Goal: Task Accomplishment & Management: Use online tool/utility

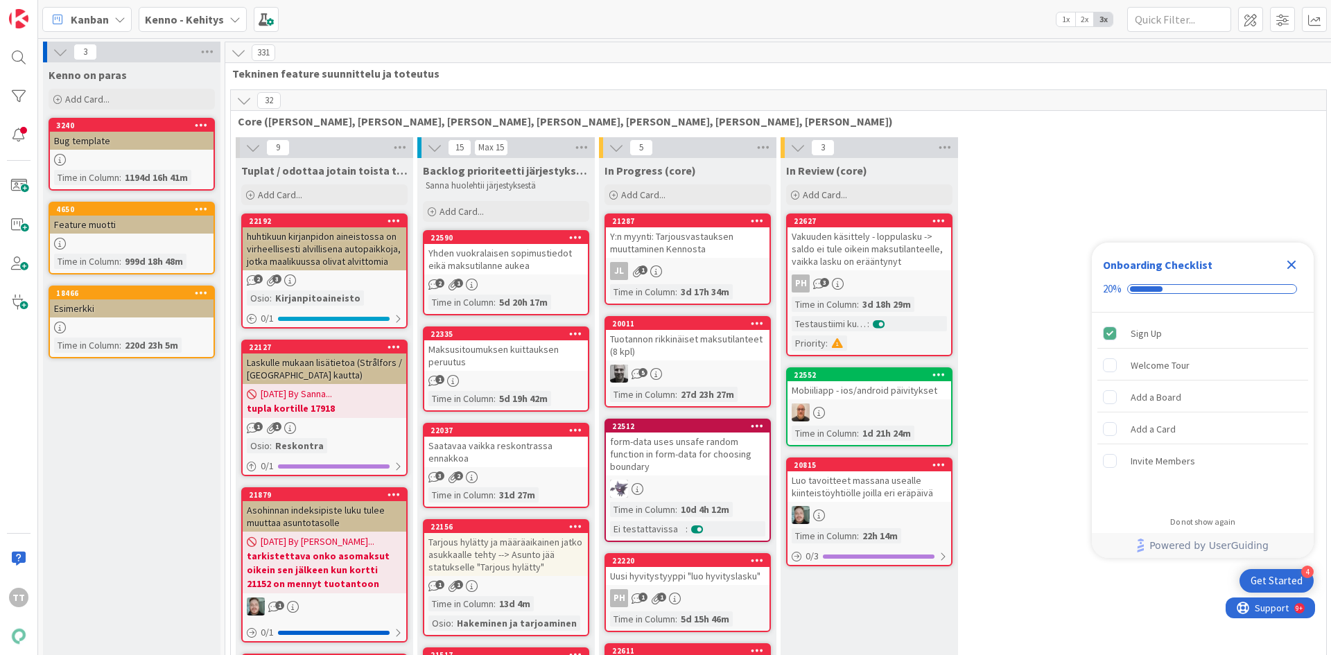
click at [230, 20] on icon at bounding box center [235, 19] width 11 height 11
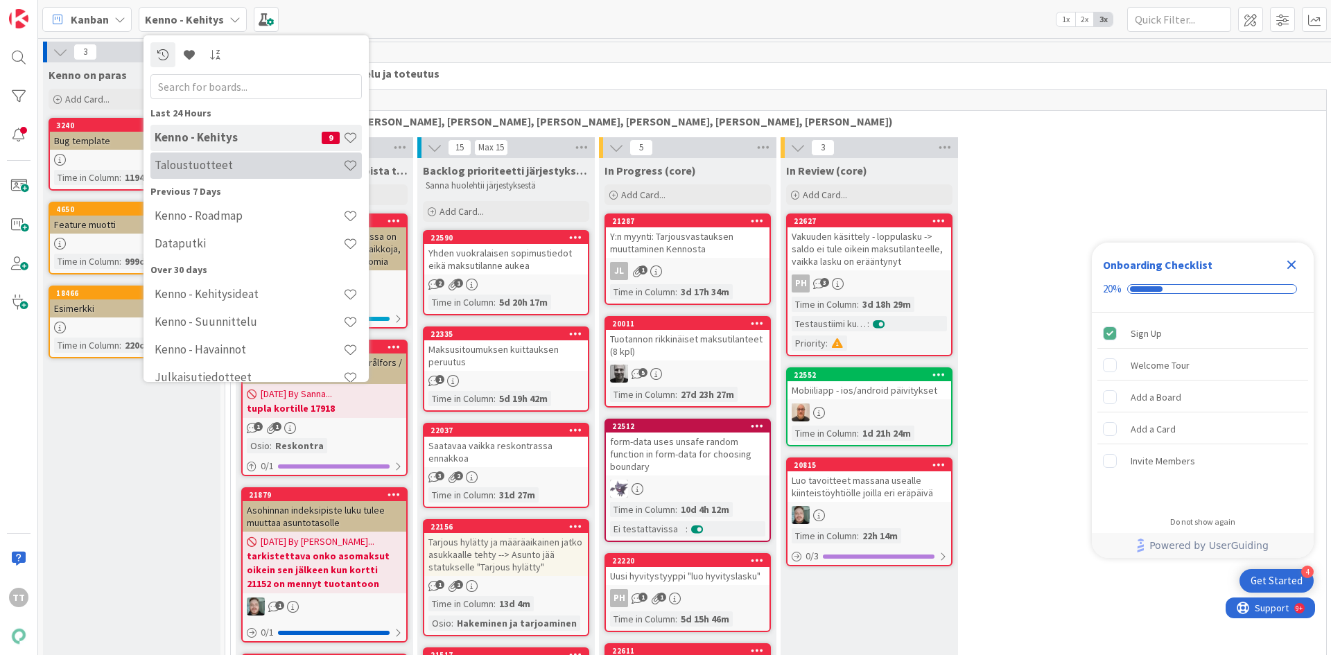
click at [209, 170] on h4 "Taloustuotteet" at bounding box center [249, 165] width 189 height 14
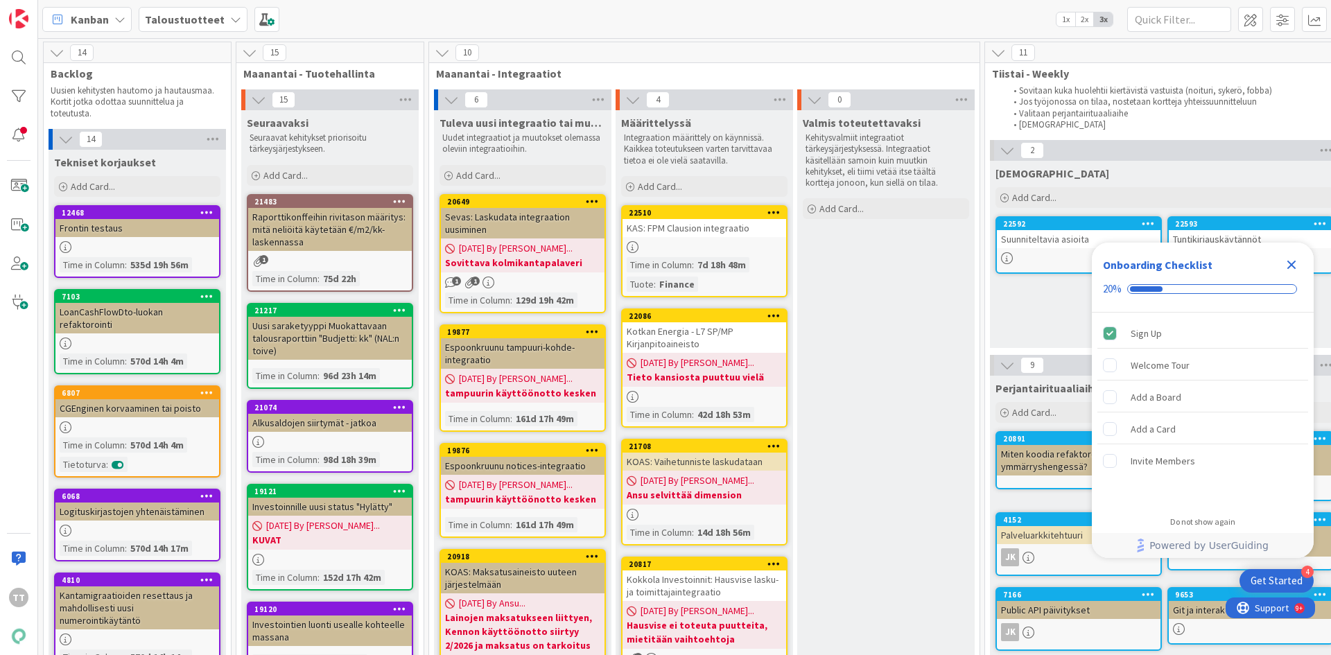
click at [1292, 268] on icon "Close Checklist" at bounding box center [1291, 265] width 17 height 17
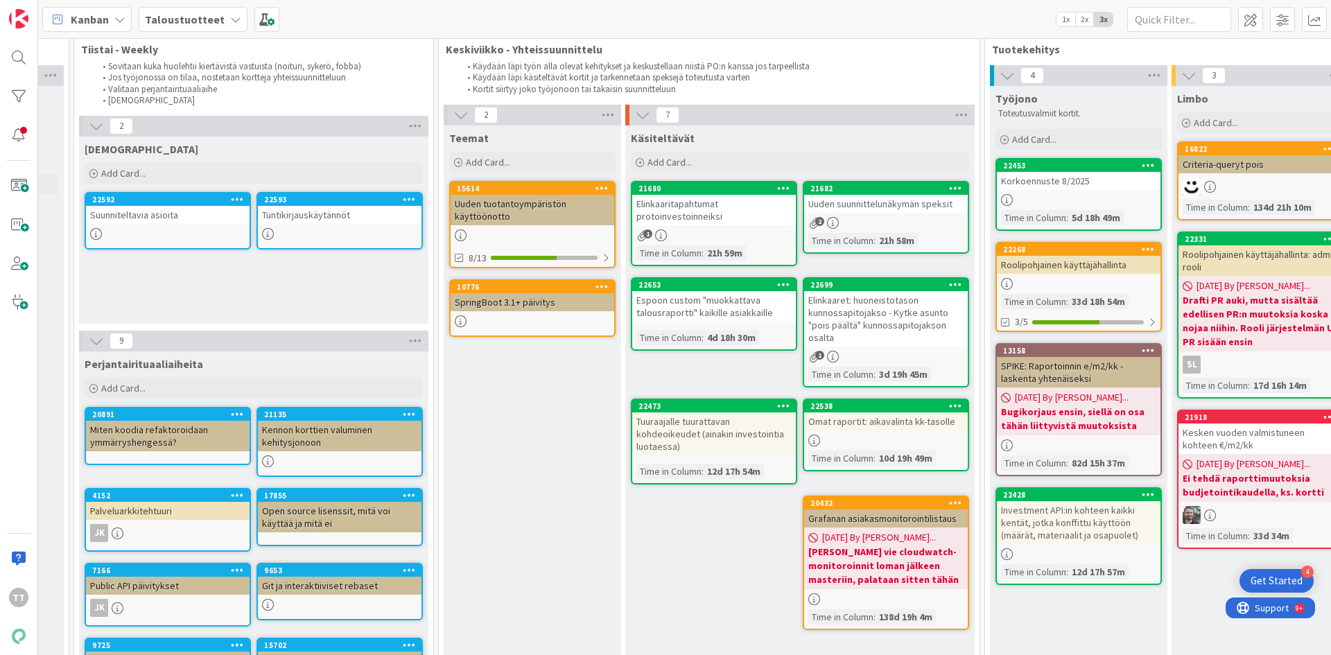
scroll to position [0, 911]
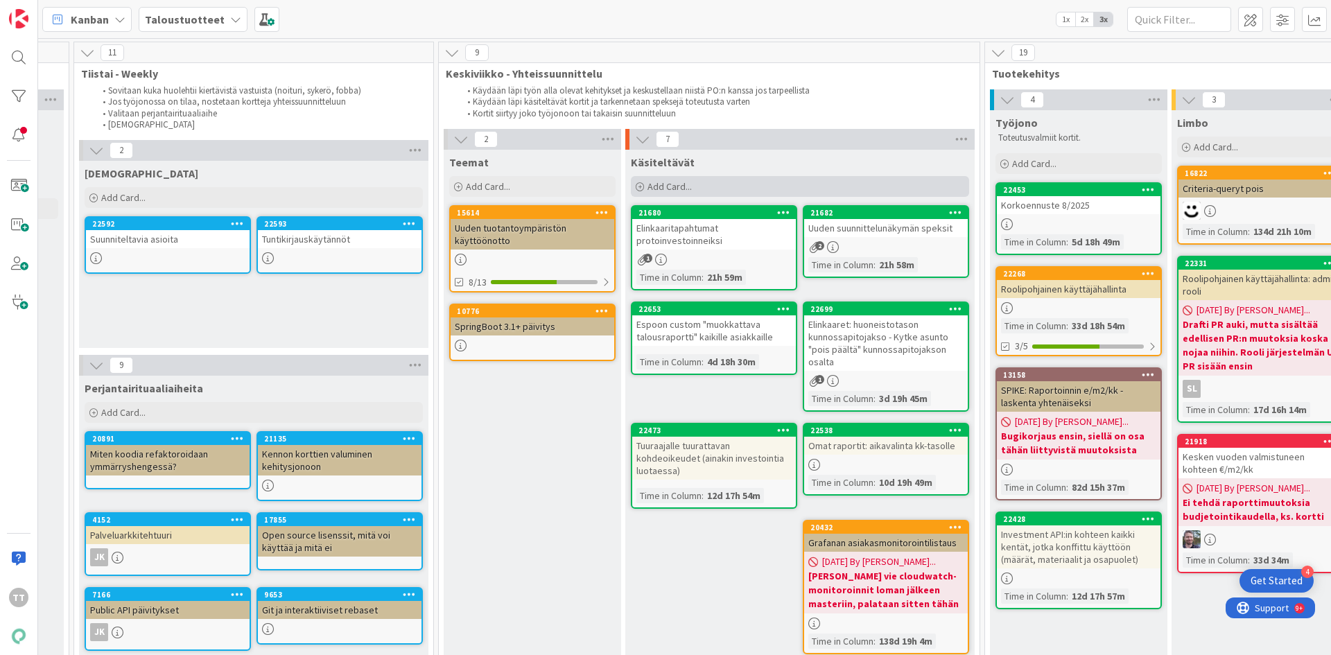
click at [650, 184] on span "Add Card..." at bounding box center [670, 186] width 44 height 12
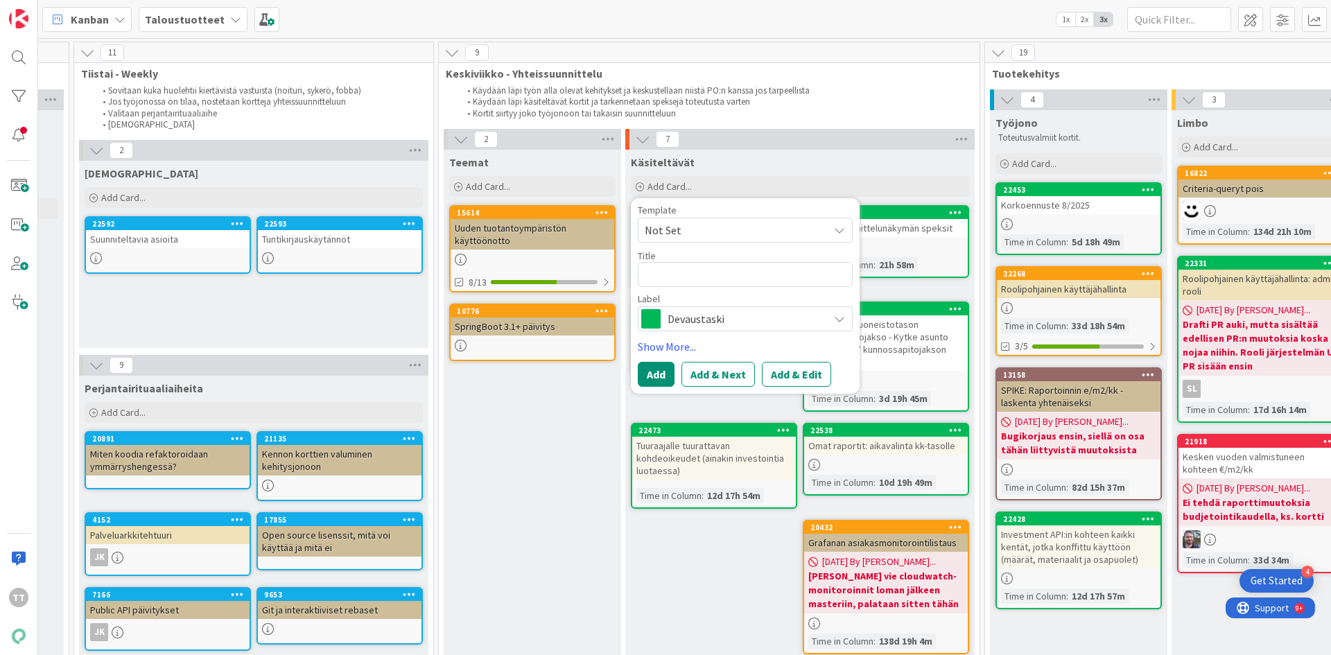
type textarea "x"
type textarea "A"
type textarea "x"
type textarea "Ar"
type textarea "x"
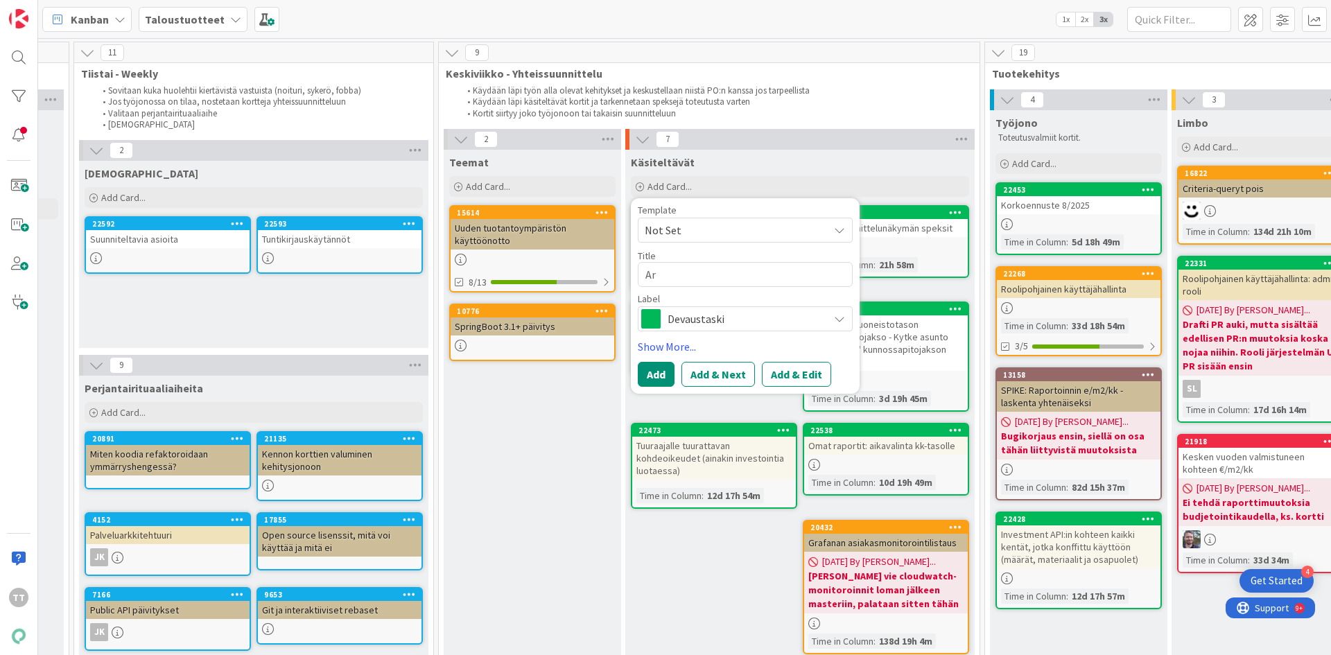
type textarea "Ara"
type textarea "x"
type textarea "Arav"
type textarea "x"
type textarea "Arava"
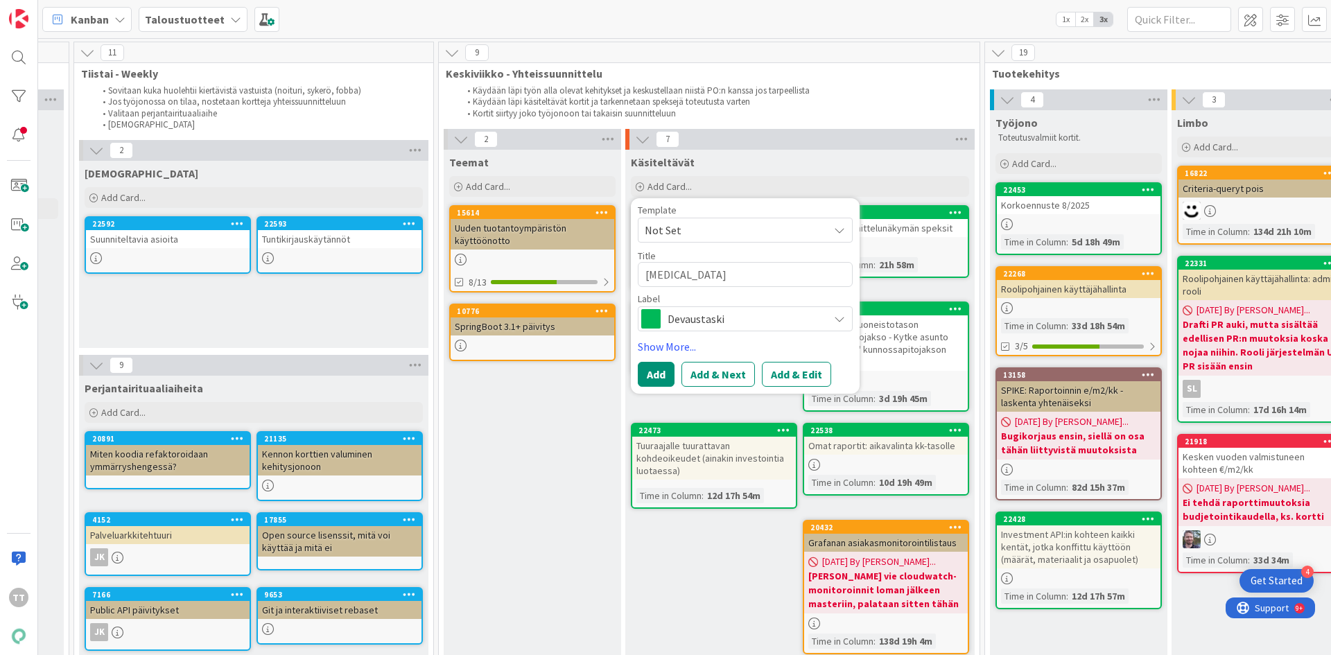
type textarea "x"
type textarea "Araval"
type textarea "x"
type textarea "Aravala"
type textarea "x"
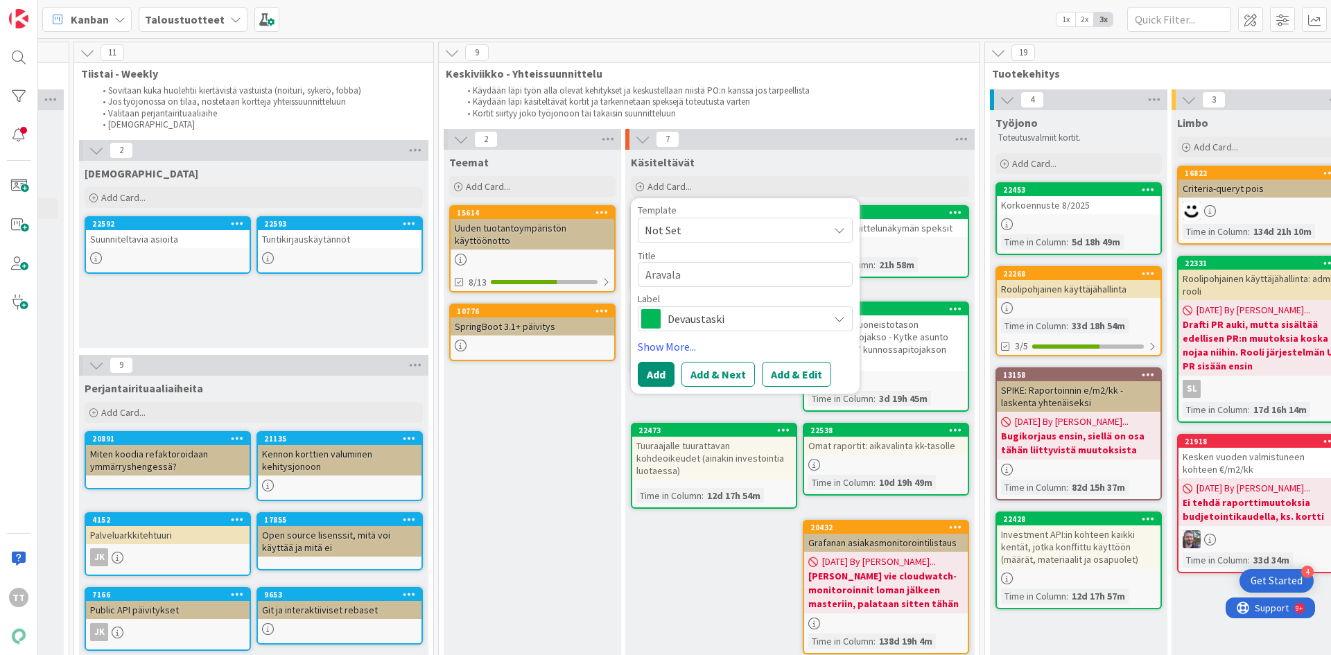
type textarea "Aravalai"
type textarea "x"
type textarea "Aravalain"
type textarea "x"
type textarea "Aravalaina"
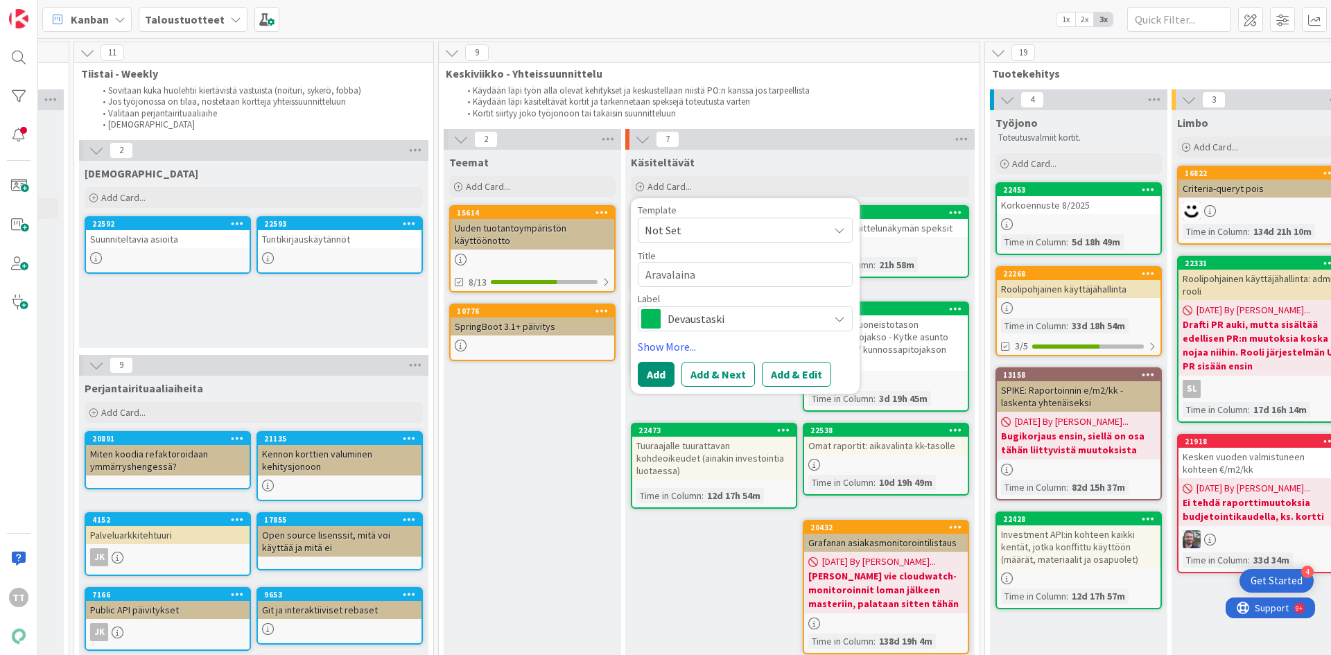
type textarea "x"
type textarea "Aravalainan"
type textarea "x"
type textarea "Aravalainan"
type textarea "x"
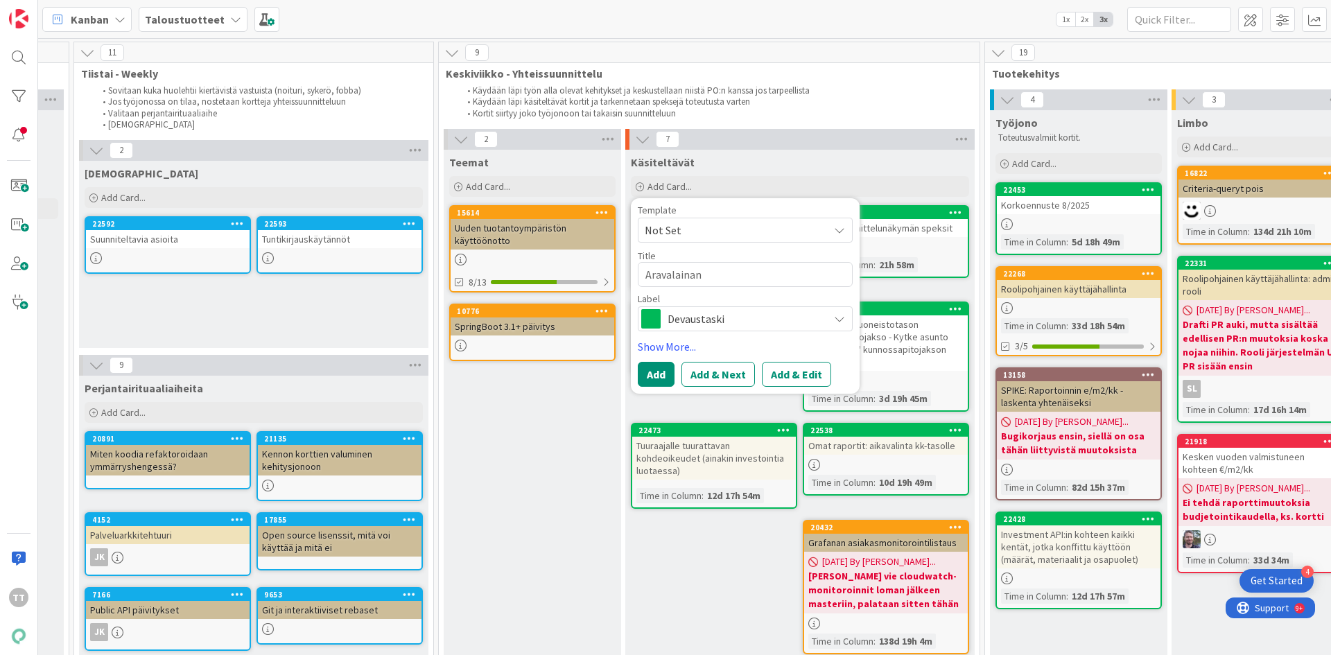
type textarea "Aravalainan k"
type textarea "x"
type textarea "Aravalainan ko"
type textarea "x"
type textarea "Aravalainan kon"
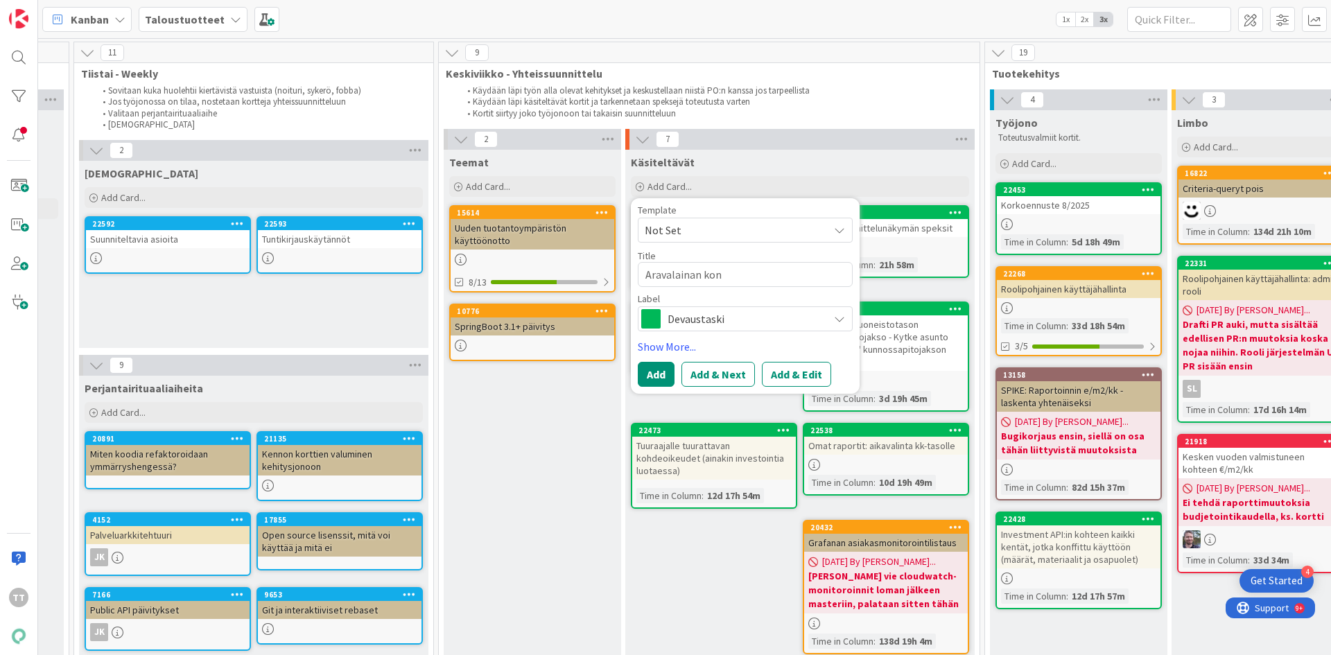
type textarea "x"
type textarea "Aravalainan konv"
type textarea "x"
type textarea "Aravalainan konve"
type textarea "x"
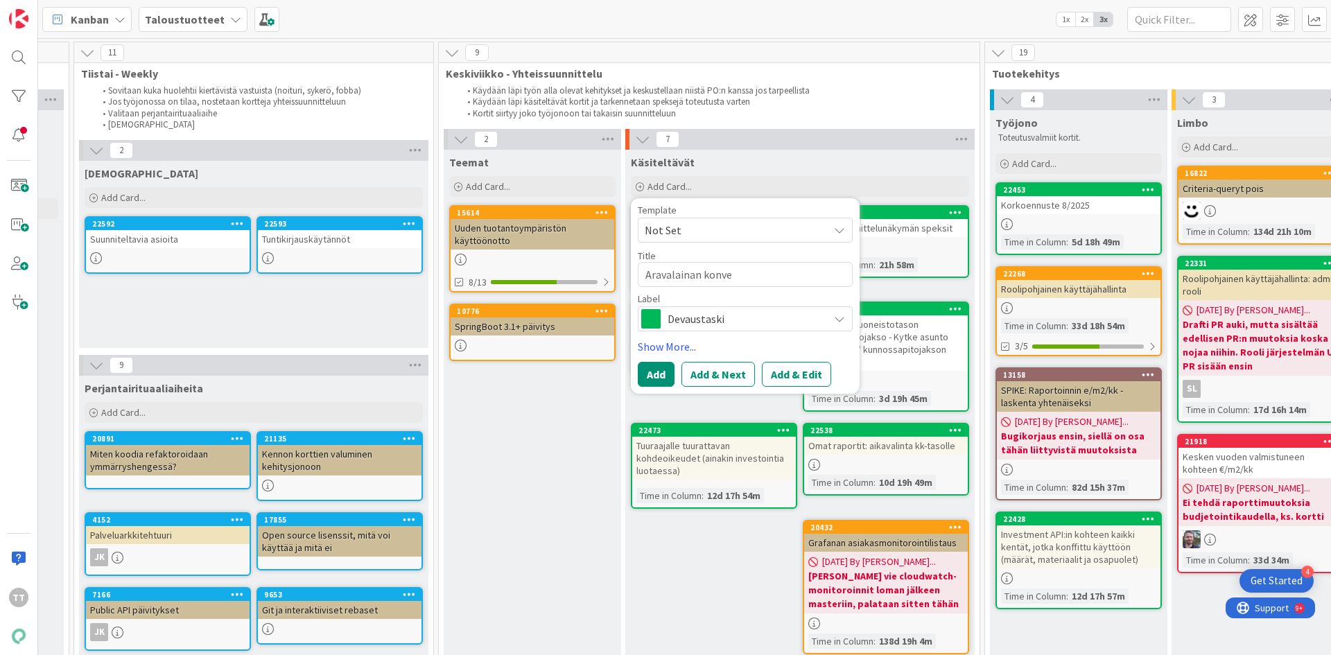
type textarea "Aravalainan konver"
type textarea "x"
type textarea "Aravalainan konvert"
type textarea "x"
type textarea "Aravalainan konverto"
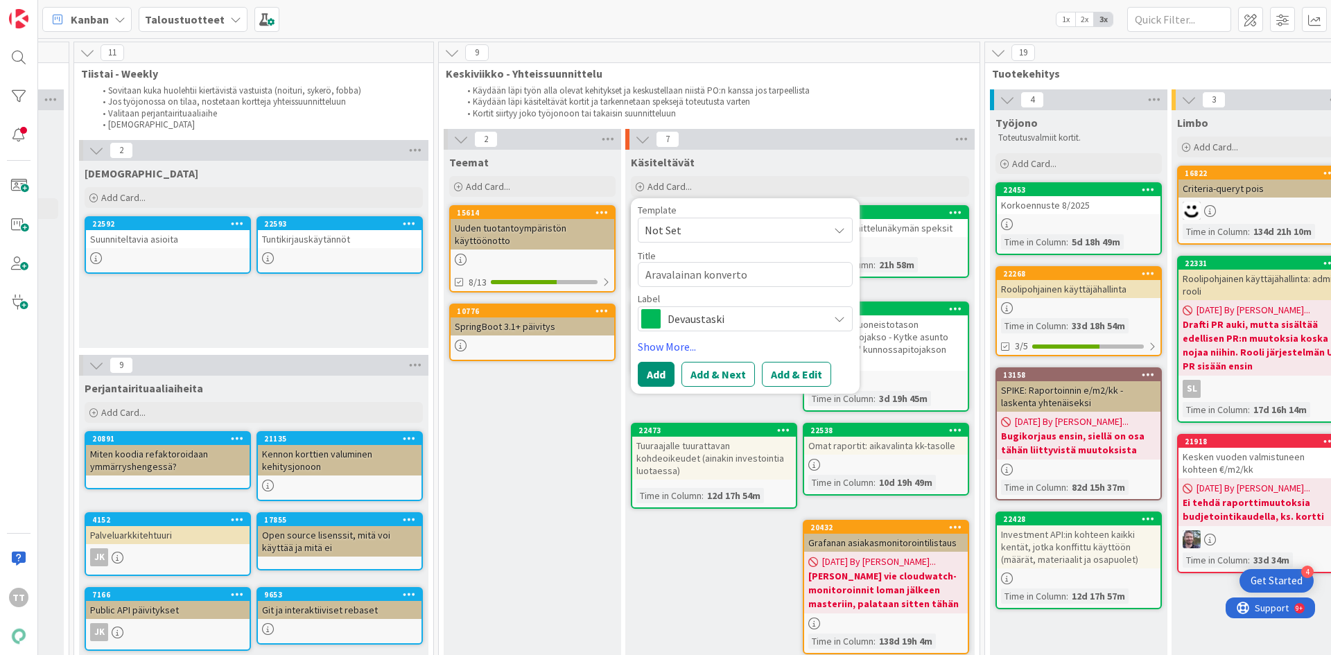
type textarea "x"
type textarea "Aravalainan konvertoi"
type textarea "x"
type textarea "Aravalainan konvertoin"
type textarea "x"
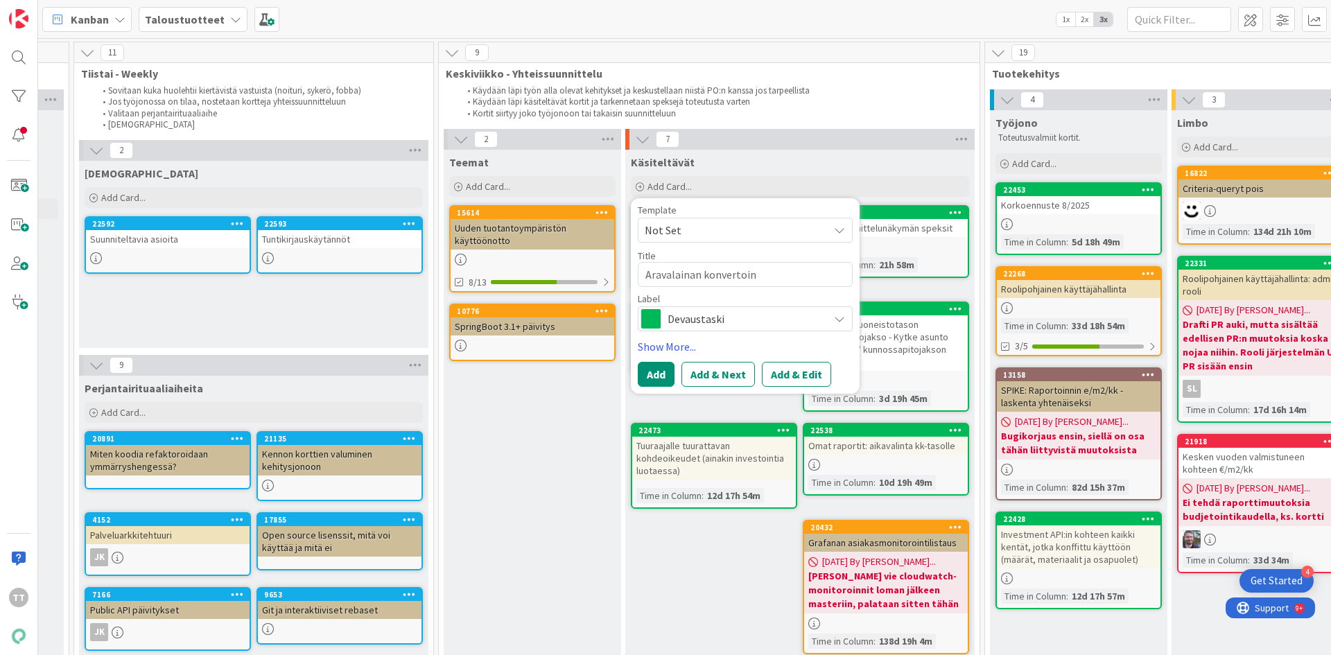
type textarea "Aravalainan konvertoint"
type textarea "x"
type textarea "Aravalainan konvertointi"
type textarea "x"
type textarea "Aravalainan konvertointi"
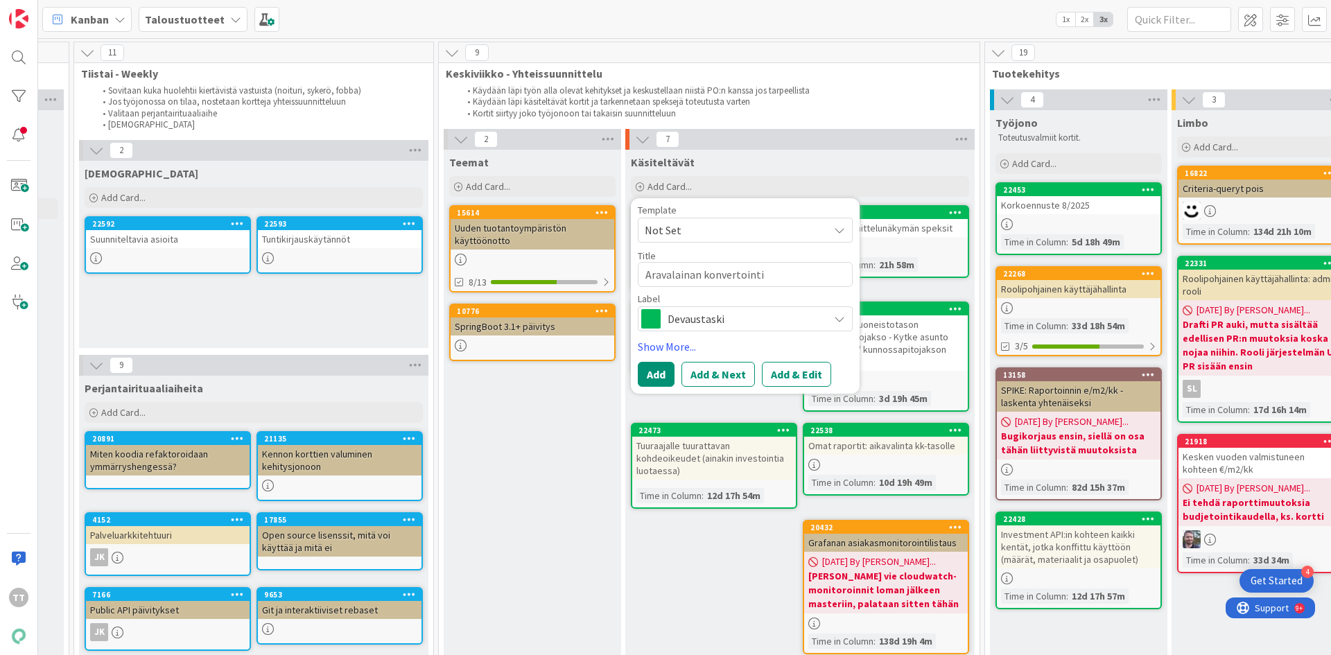
type textarea "x"
type textarea "Aravalainan konvertointi t"
type textarea "x"
type textarea "Aravalainan konvertointi ta"
type textarea "x"
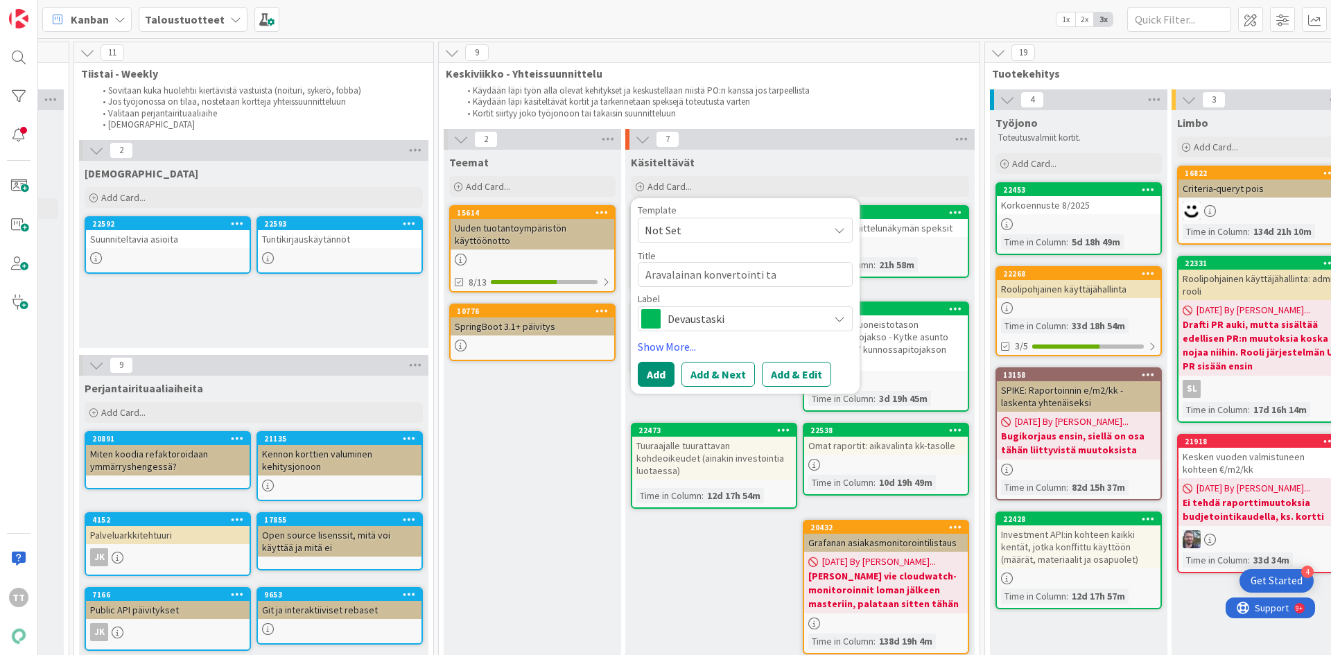
type textarea "Aravalainan konvertointi tav"
type textarea "x"
type textarea "Aravalainan konvertointi tava"
type textarea "x"
type textarea "Aravalainan konvertointi taval"
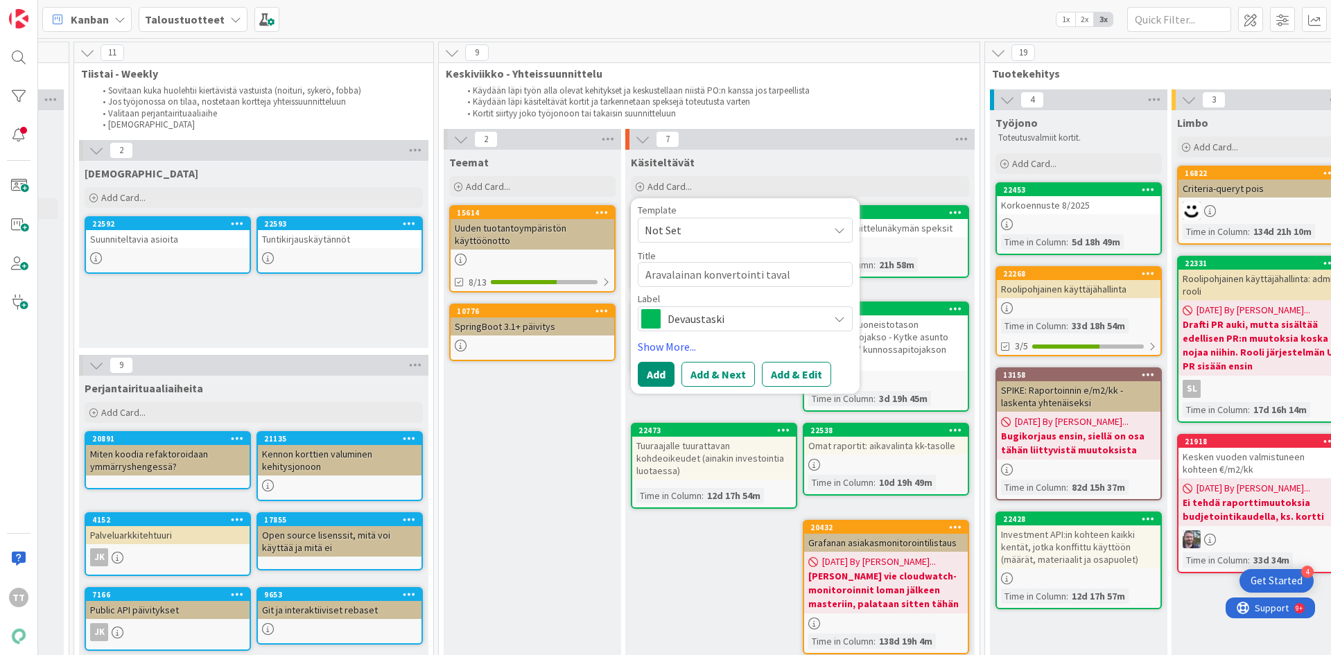
type textarea "x"
type textarea "Aravalainan konvertointi tavall"
type textarea "x"
type textarea "Aravalainan konvertointi tavalli"
type textarea "x"
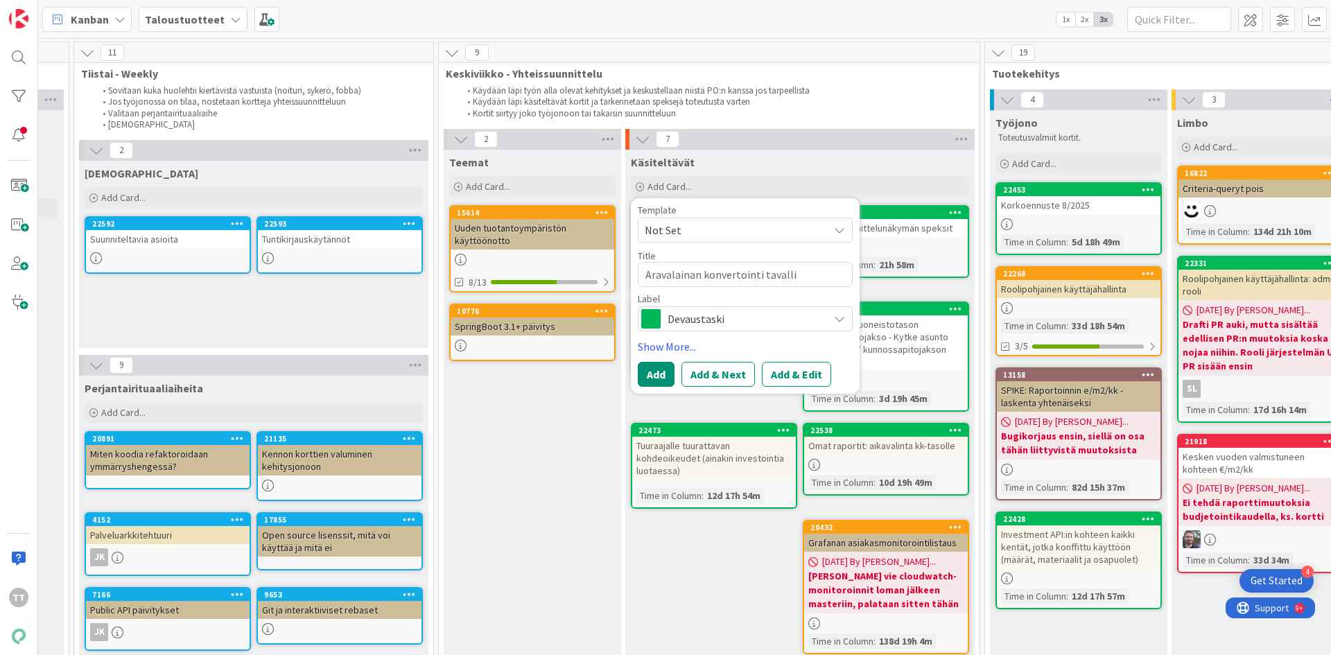
type textarea "Aravalainan konvertointi tavallis"
type textarea "x"
type textarea "Aravalainan konvertointi tavallise"
type textarea "x"
type textarea "Aravalainan konvertointi tavallisek"
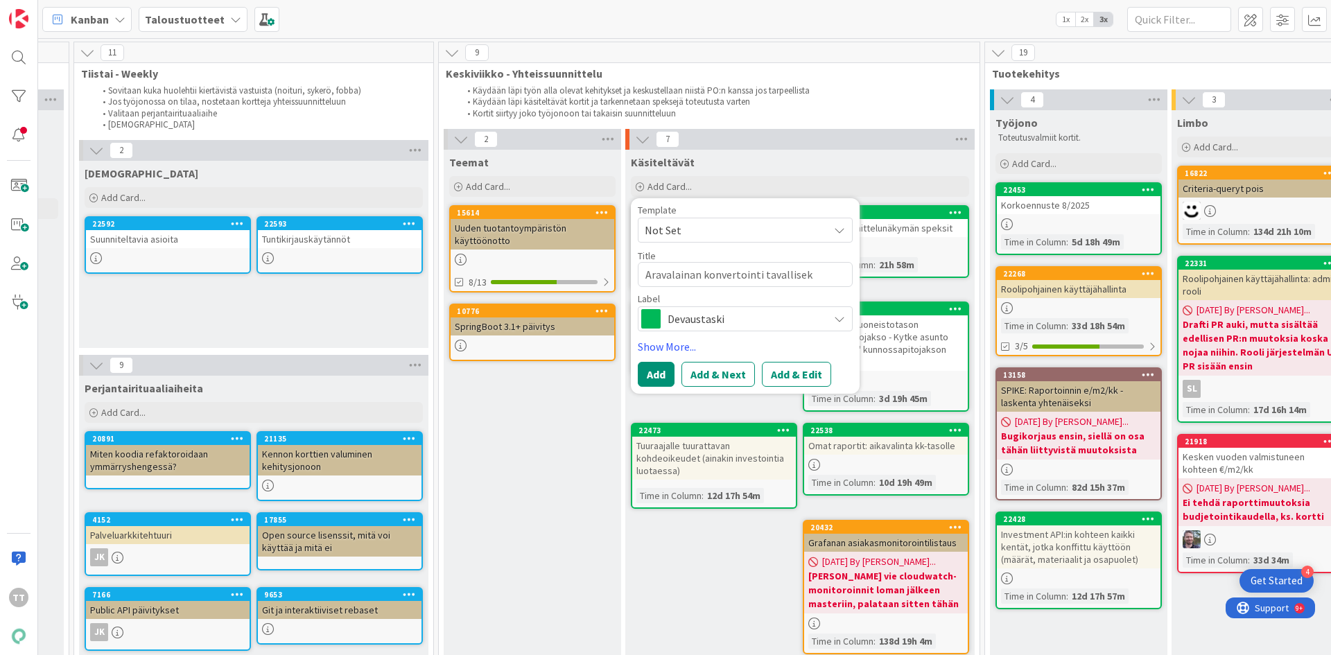
type textarea "x"
type textarea "Aravalainan konvertointi tavalliseks"
type textarea "x"
type textarea "Aravalainan konvertointi tavalliseksi"
type textarea "x"
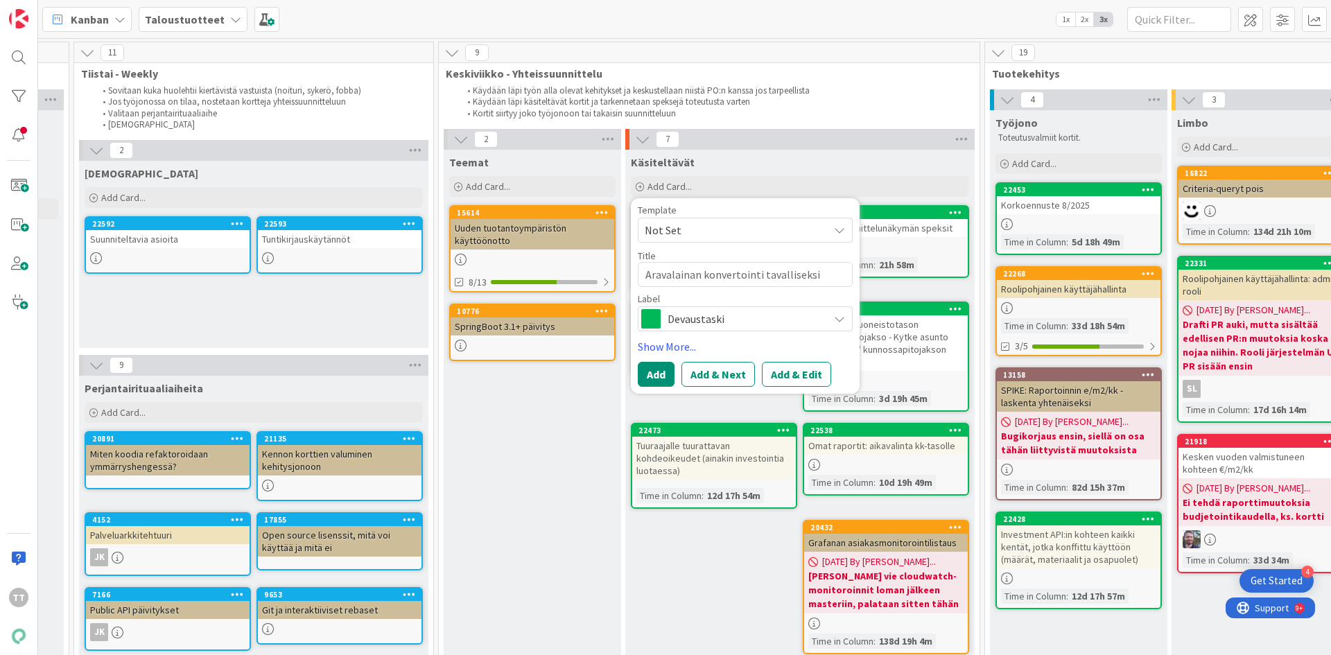
type textarea "Aravalainan konvertointi tavalliseksi"
type textarea "x"
type textarea "Aravalainan konvertointi tavalliseksi la"
type textarea "x"
type textarea "Aravalainan konvertointi tavalliseksi lai"
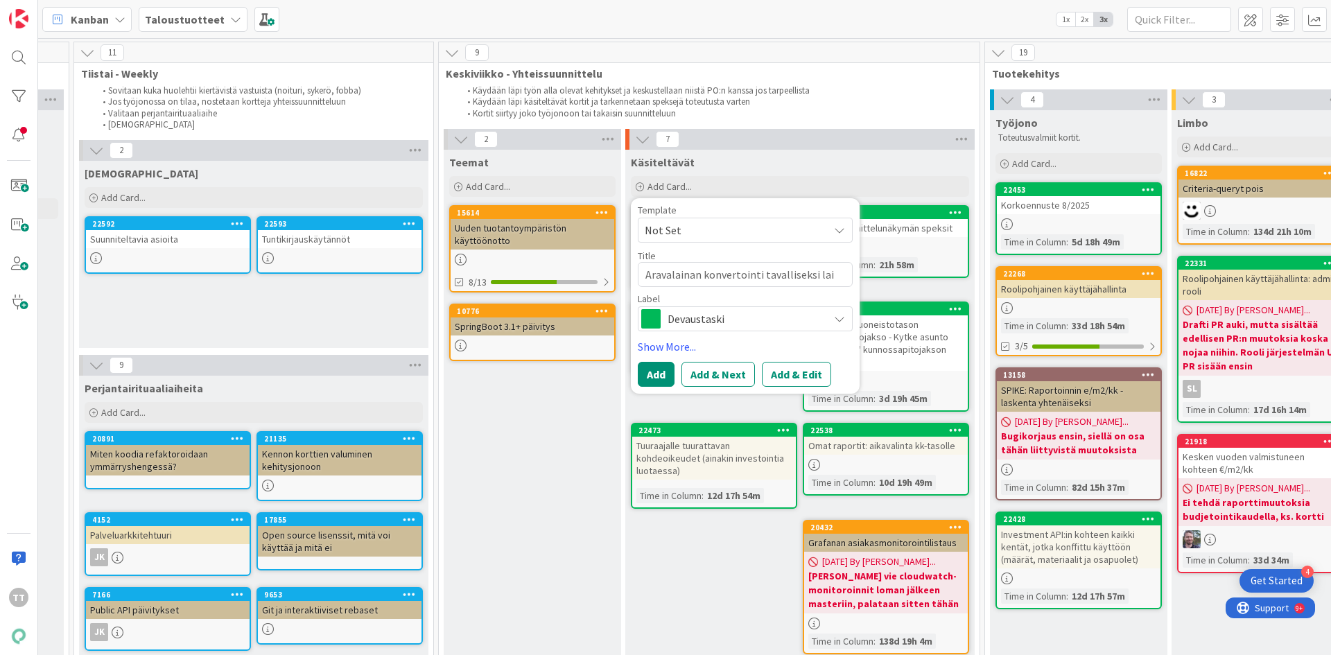
type textarea "x"
type textarea "Aravalainan konvertointi tavalliseksi lain"
type textarea "x"
type textarea "Aravalainan konvertointi tavalliseksi laina"
type textarea "x"
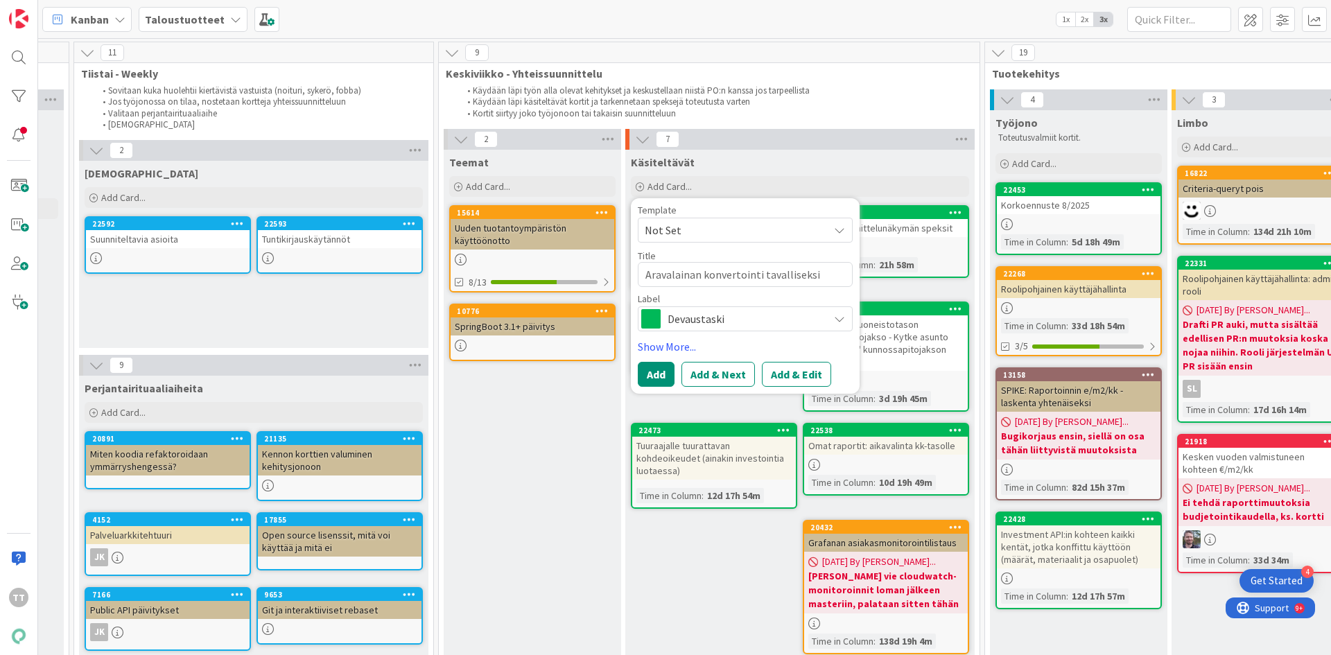
type textarea "Aravalainan konvertointi tavalliseksi lainak"
type textarea "x"
type textarea "Aravalainan konvertointi tavalliseksi lainaks"
type textarea "x"
type textarea "Aravalainan konvertointi tavalliseksi lainaksi"
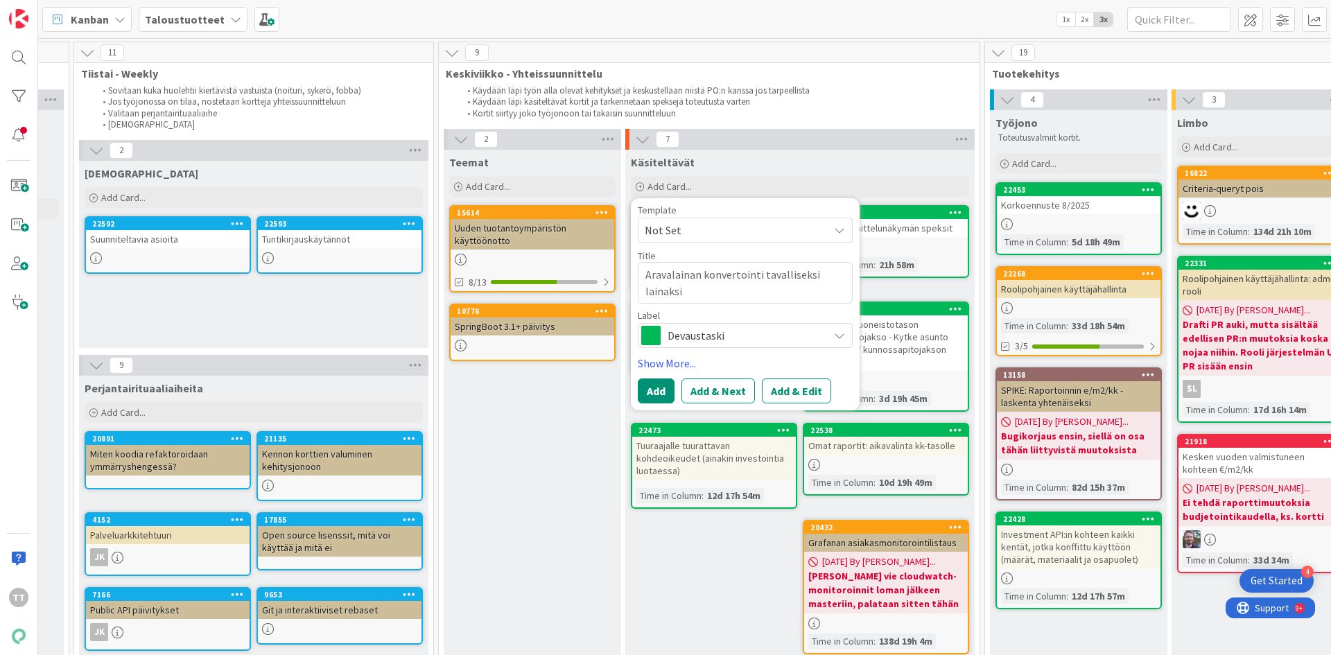
click at [720, 339] on span "Devaustaski" at bounding box center [745, 335] width 154 height 19
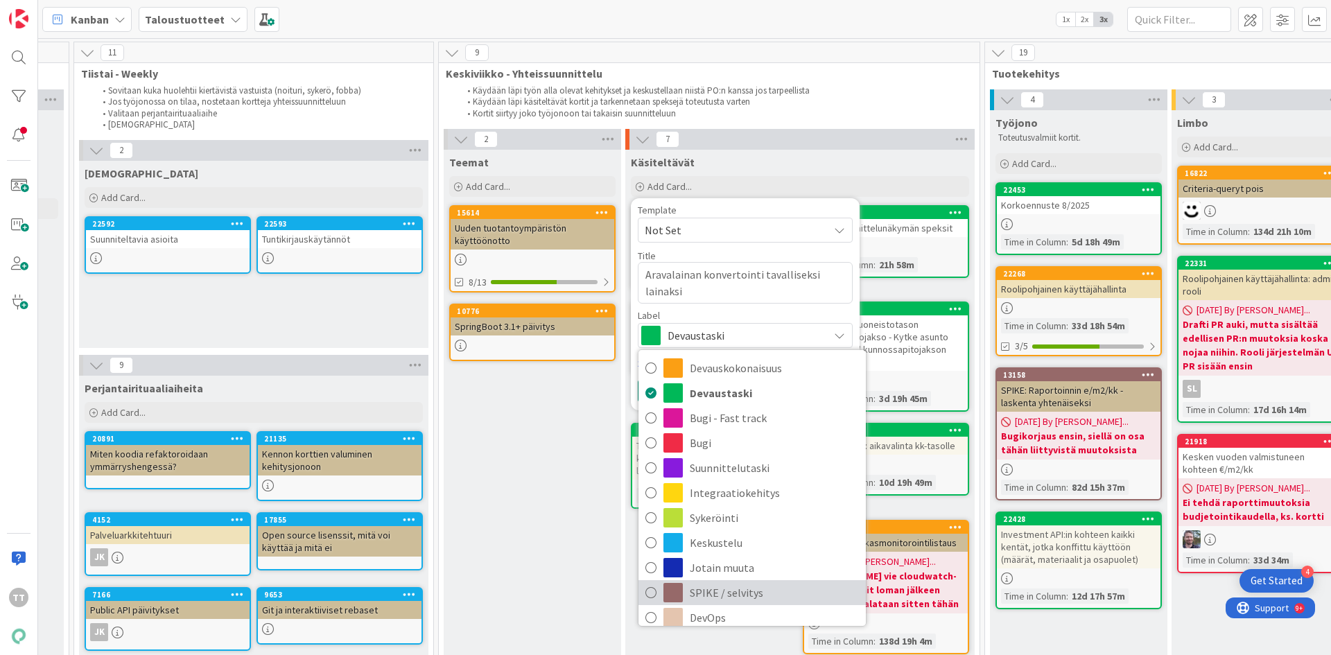
click at [710, 587] on span "SPIKE / selvitys" at bounding box center [774, 592] width 169 height 21
type textarea "x"
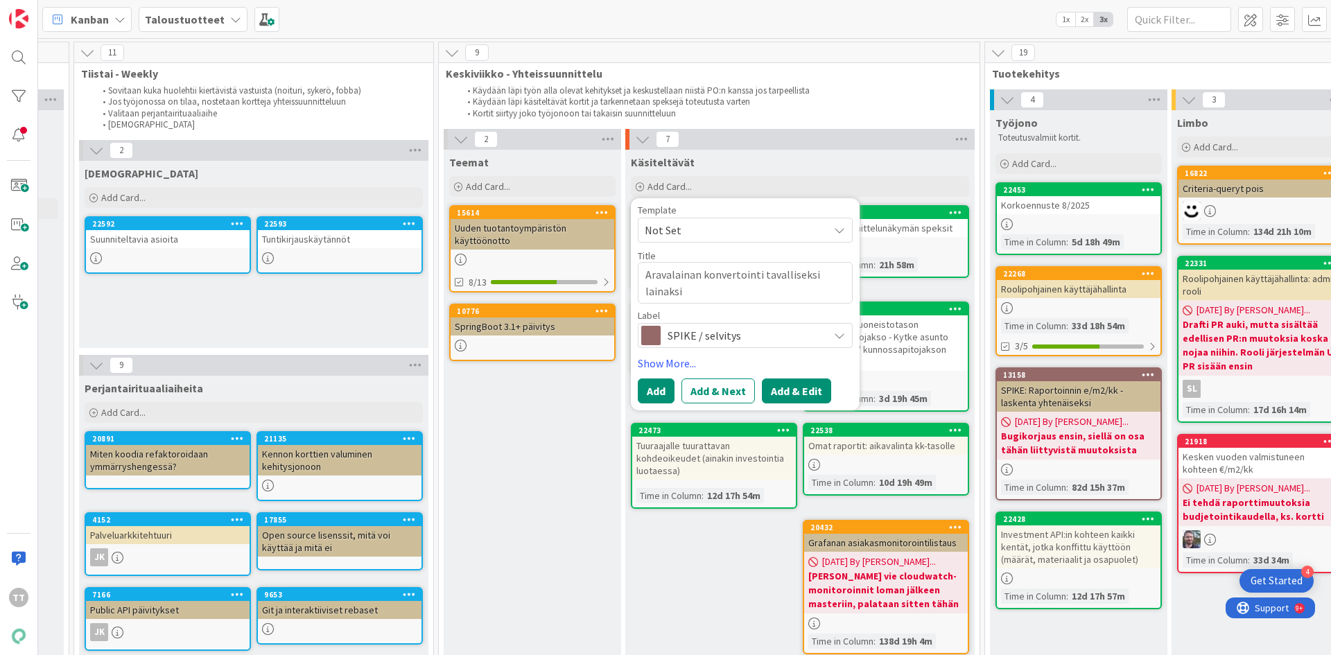
click at [795, 389] on button "Add & Edit" at bounding box center [796, 391] width 69 height 25
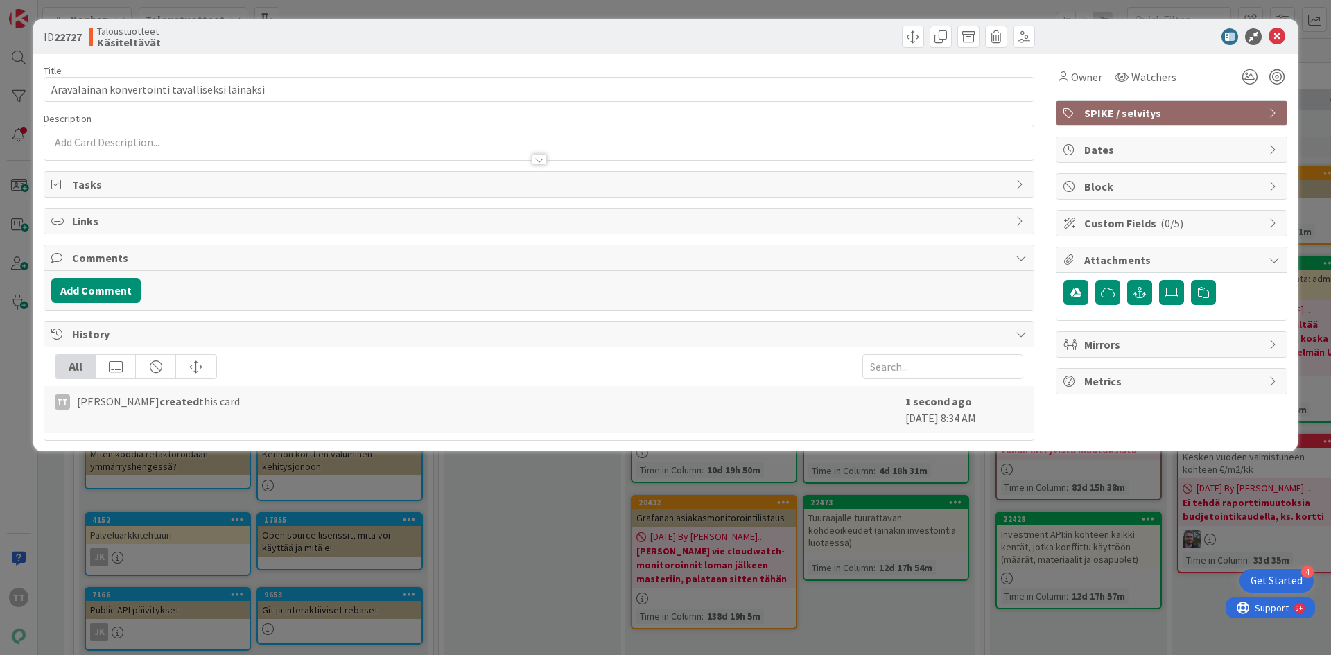
click at [113, 141] on div at bounding box center [538, 142] width 989 height 35
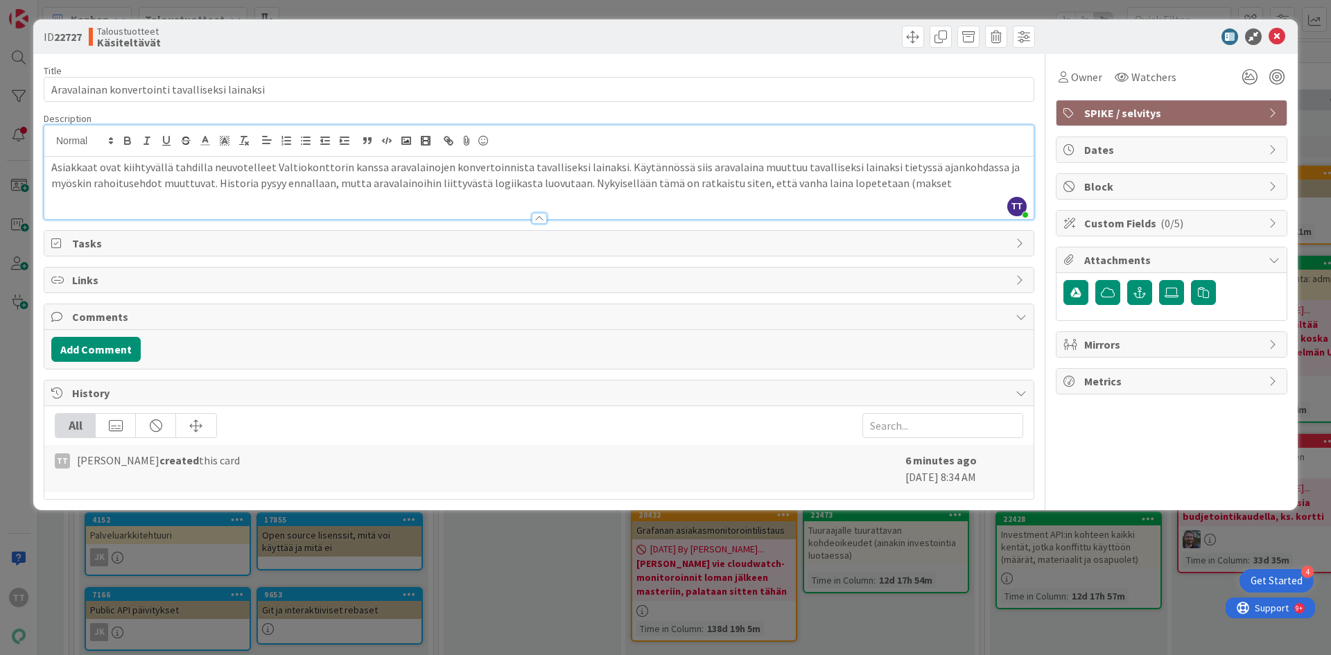
click at [679, 184] on p "Asiakkaat ovat kiihtyvällä tahdilla neuvotelleet Valtiokonttorin kanssa aravala…" at bounding box center [539, 174] width 976 height 31
click at [941, 184] on p "Asiakkaat ovat kiihtyvällä tahdilla neuvotelleet Valtiokonttorin kanssa aravala…" at bounding box center [539, 174] width 976 height 31
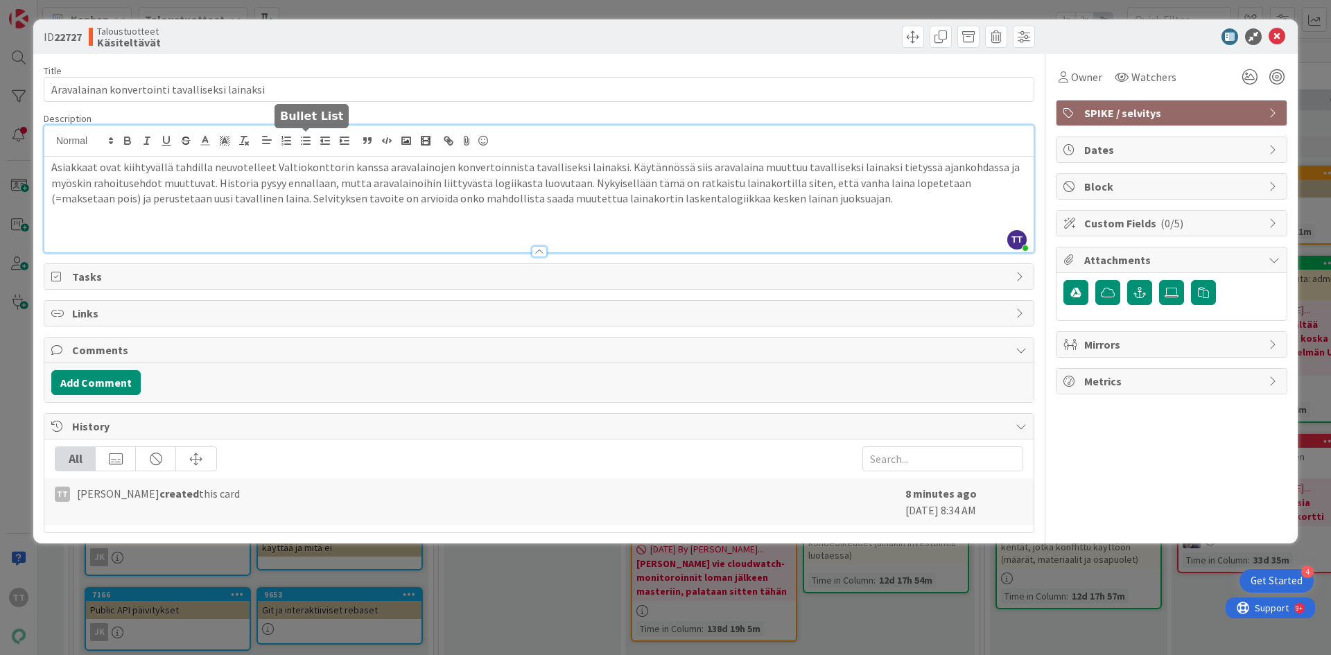
click at [306, 139] on icon "button" at bounding box center [306, 141] width 12 height 12
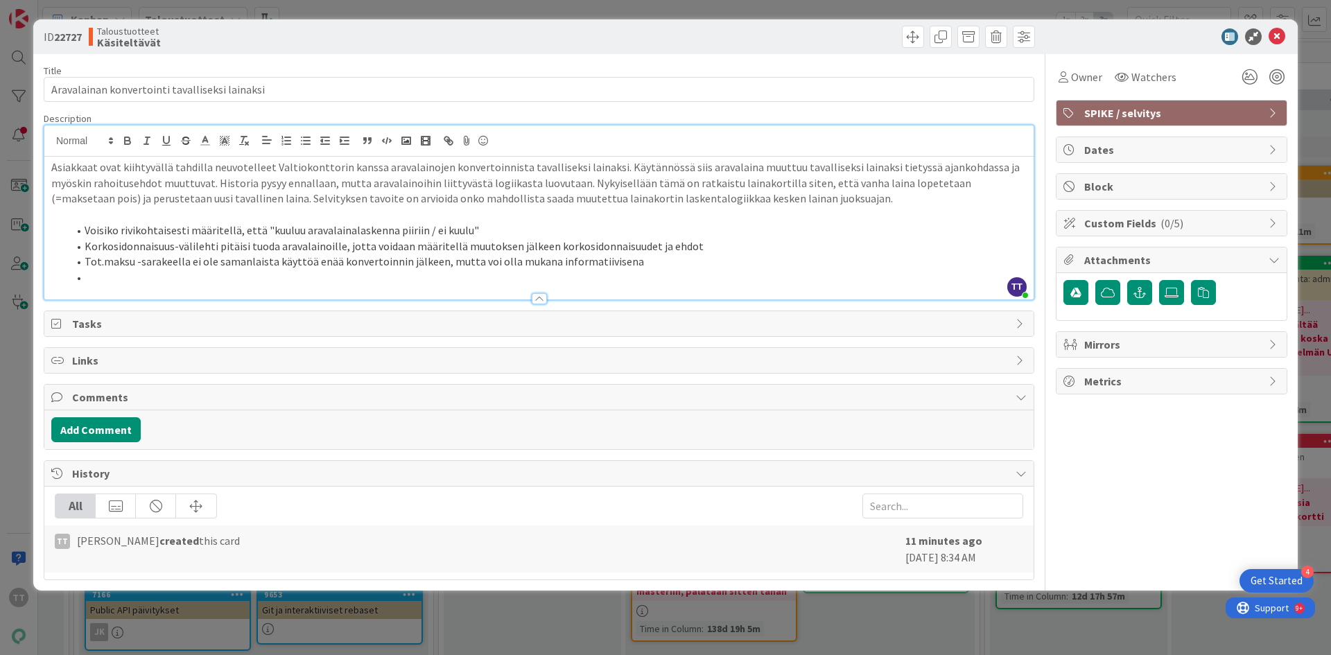
click at [64, 217] on p at bounding box center [539, 215] width 976 height 16
click at [90, 277] on li at bounding box center [547, 278] width 959 height 16
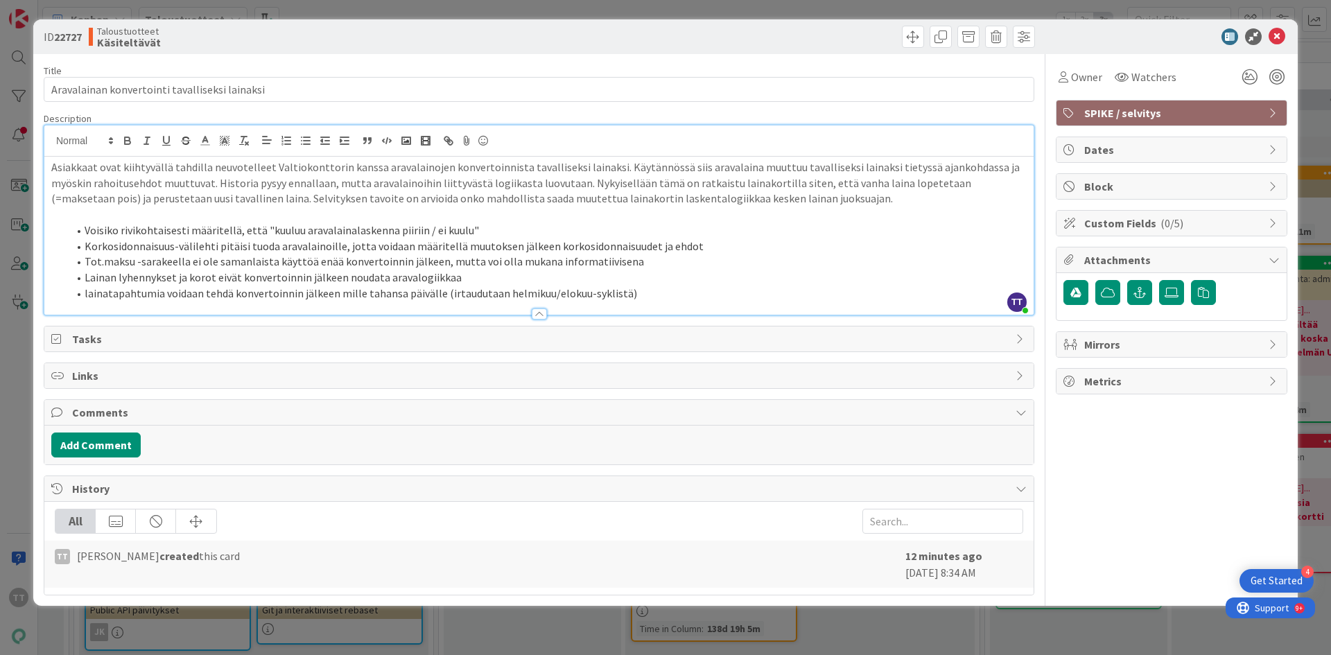
click at [602, 169] on p "Asiakkaat ovat kiihtyvällä tahdilla neuvotelleet Valtiokonttorin kanssa aravala…" at bounding box center [539, 182] width 976 height 47
click at [629, 294] on li "lainatapahtumia voidaan tehdä konvertoinnin jälkeen mille tahansa päivälle (irt…" at bounding box center [547, 294] width 959 height 16
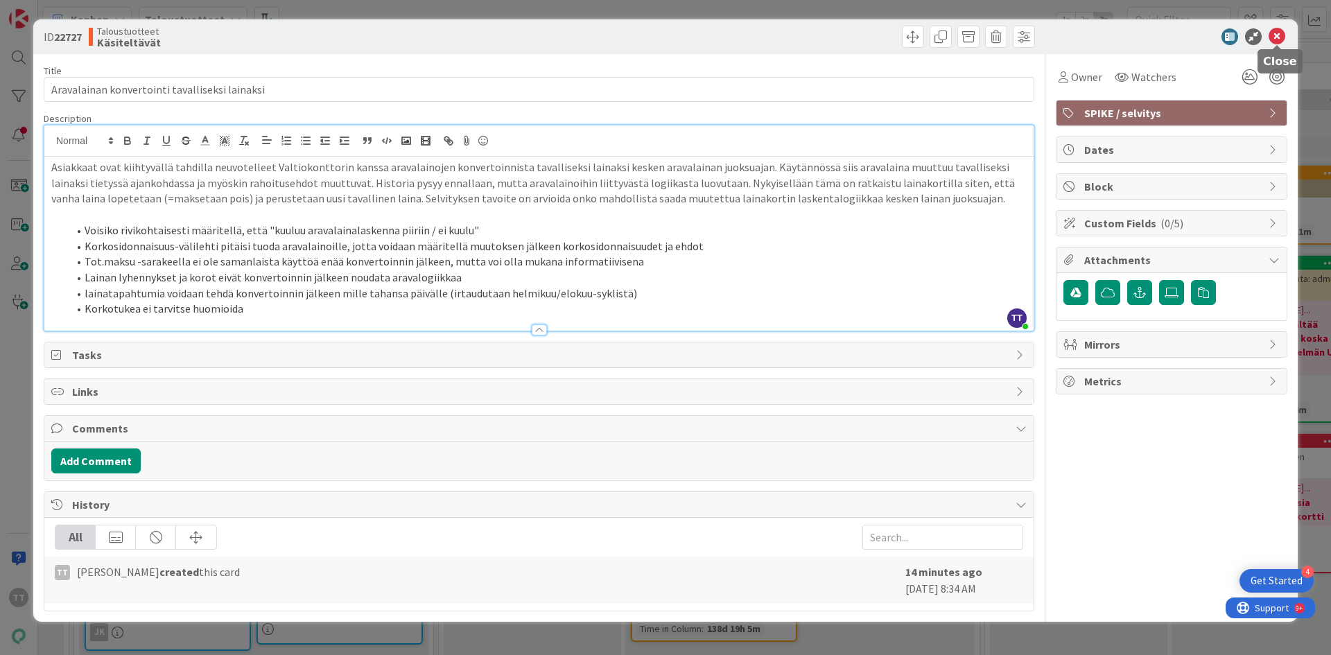
click at [1281, 42] on icon at bounding box center [1277, 36] width 17 height 17
